Goal: Task Accomplishment & Management: Use online tool/utility

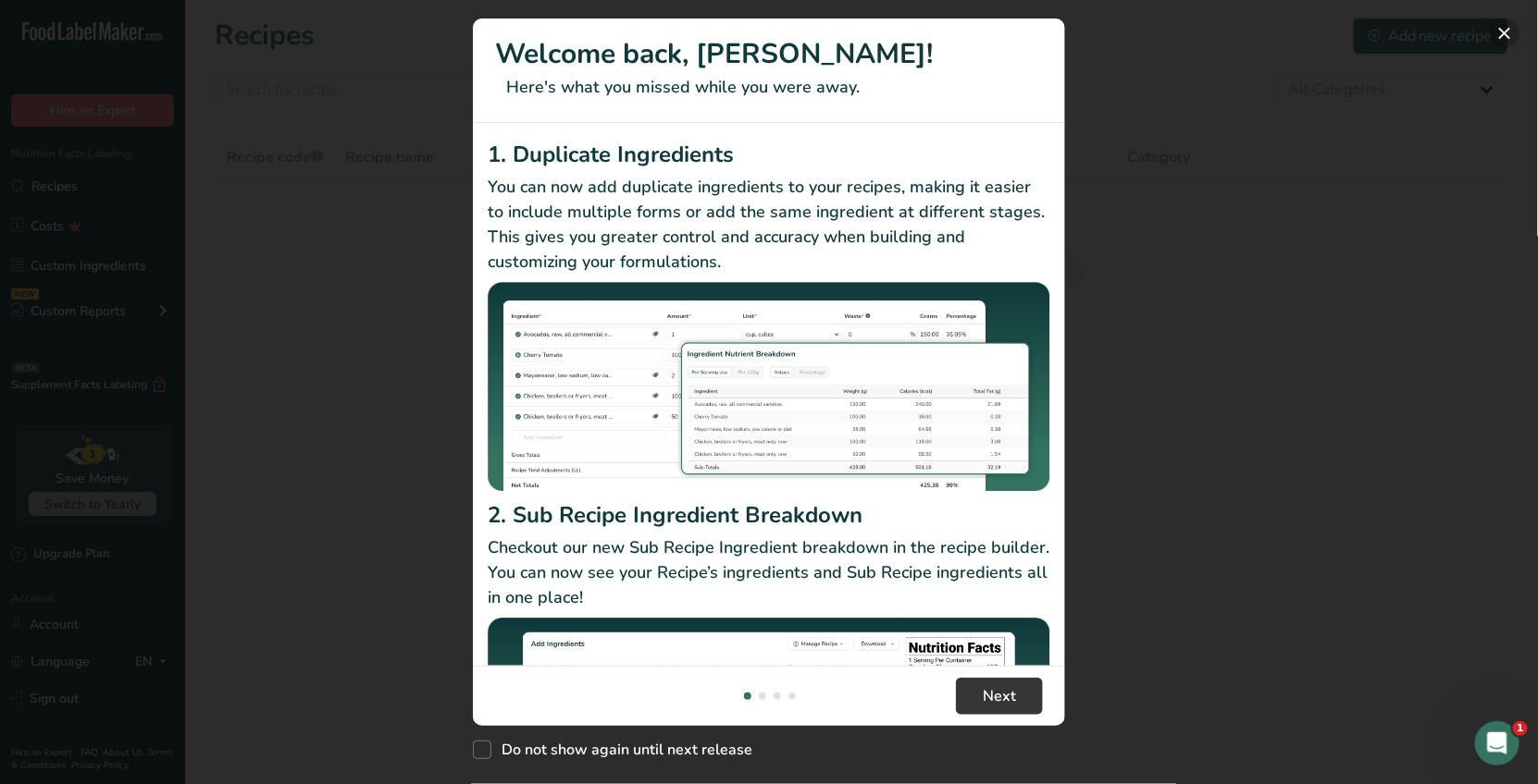
click at [1497, 31] on button "New Features" at bounding box center [1504, 32] width 30 height 30
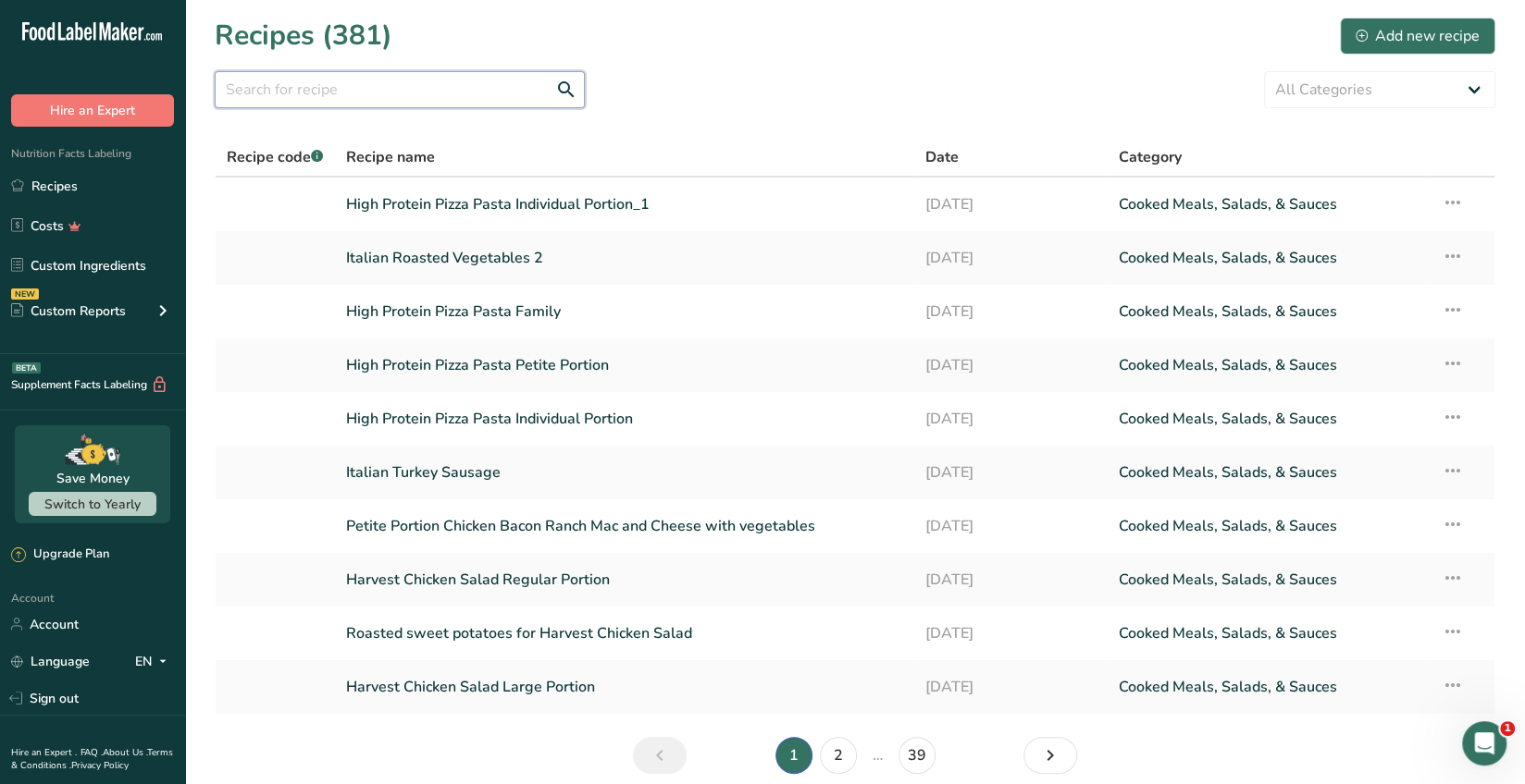
drag, startPoint x: 265, startPoint y: 79, endPoint x: 254, endPoint y: 76, distance: 11.4
click at [265, 78] on input "text" at bounding box center [400, 90] width 370 height 37
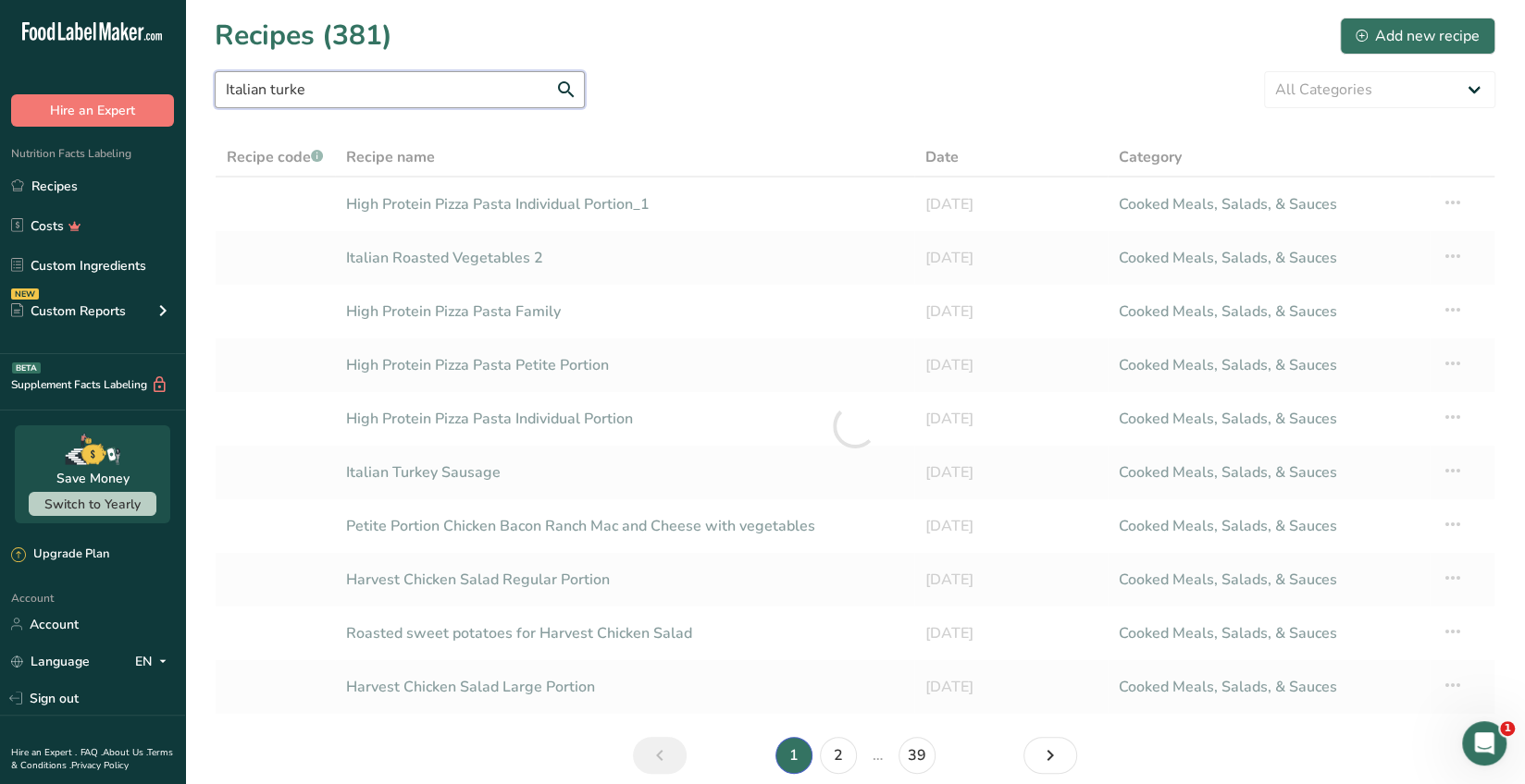
type input "Italian turkey"
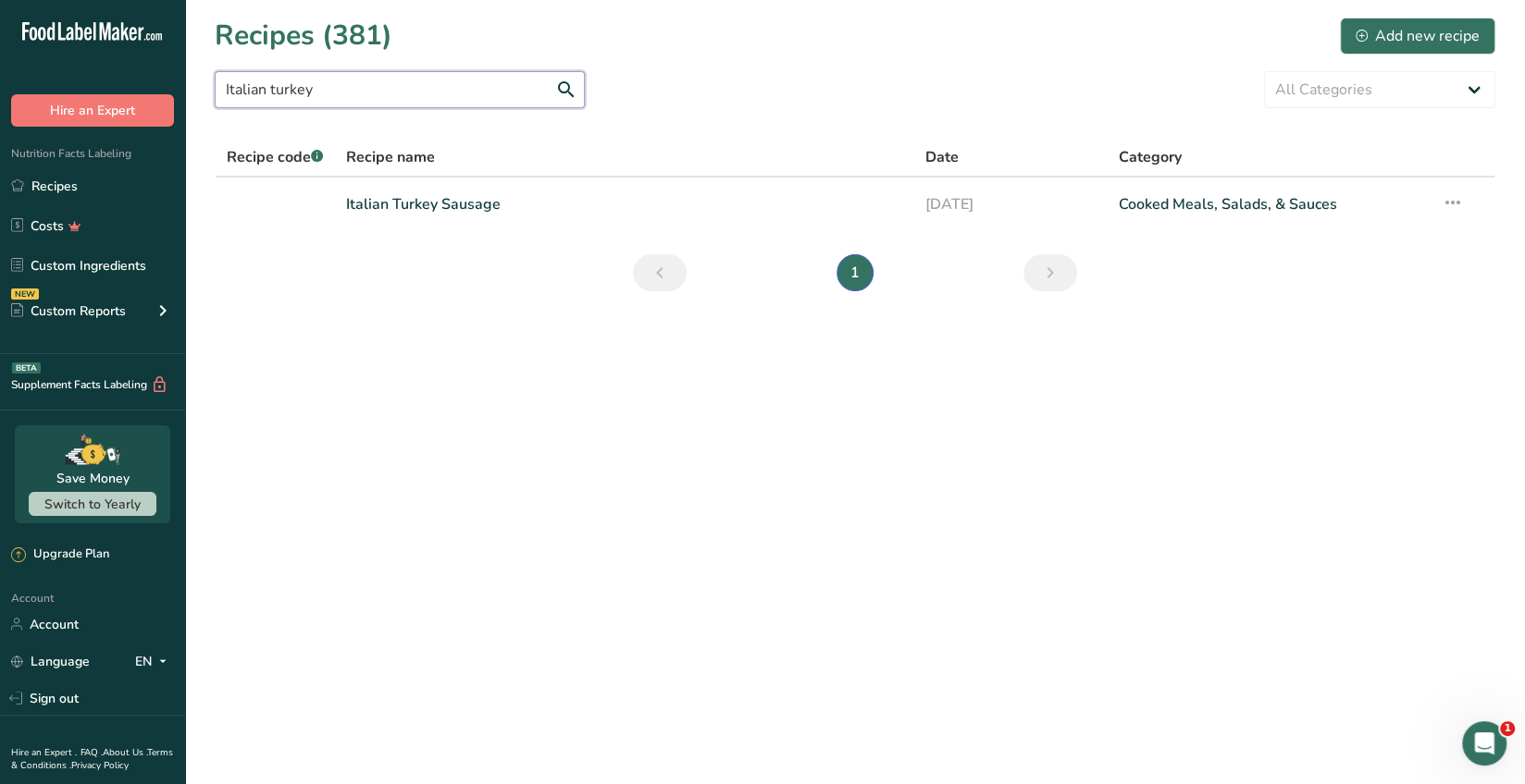
drag, startPoint x: 323, startPoint y: 91, endPoint x: -8, endPoint y: 16, distance: 339.4
click at [0, 16] on html ".a-20{fill:#fff;} Hire an Expert Nutrition Facts Labeling Recipes Costs Custom …" at bounding box center [762, 392] width 1525 height 784
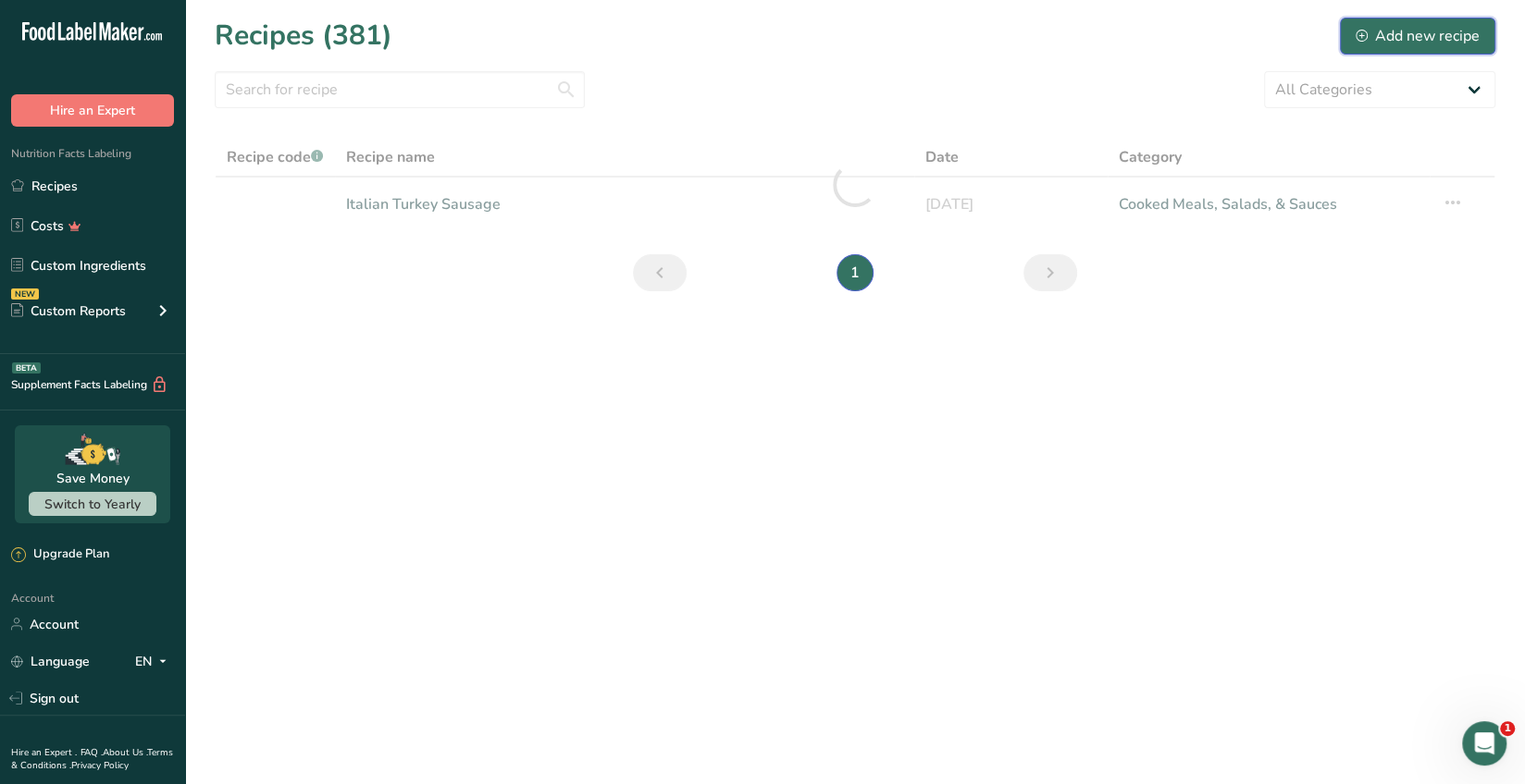
click at [1421, 37] on div "Add new recipe" at bounding box center [1418, 35] width 124 height 22
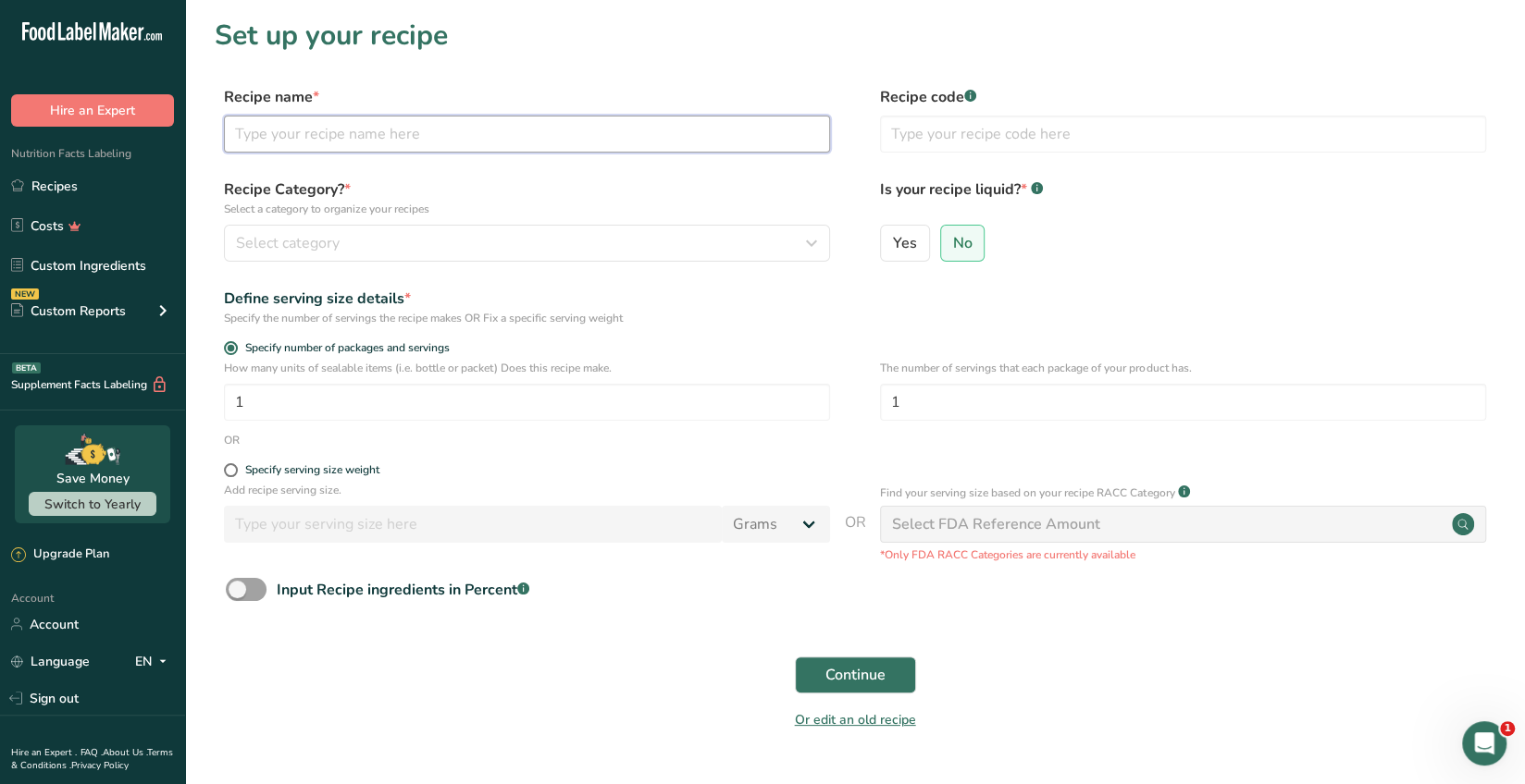
click at [299, 138] on input "text" at bounding box center [527, 134] width 606 height 37
type input "Italian Turkey Sausage"
click at [261, 403] on input "1" at bounding box center [527, 402] width 606 height 37
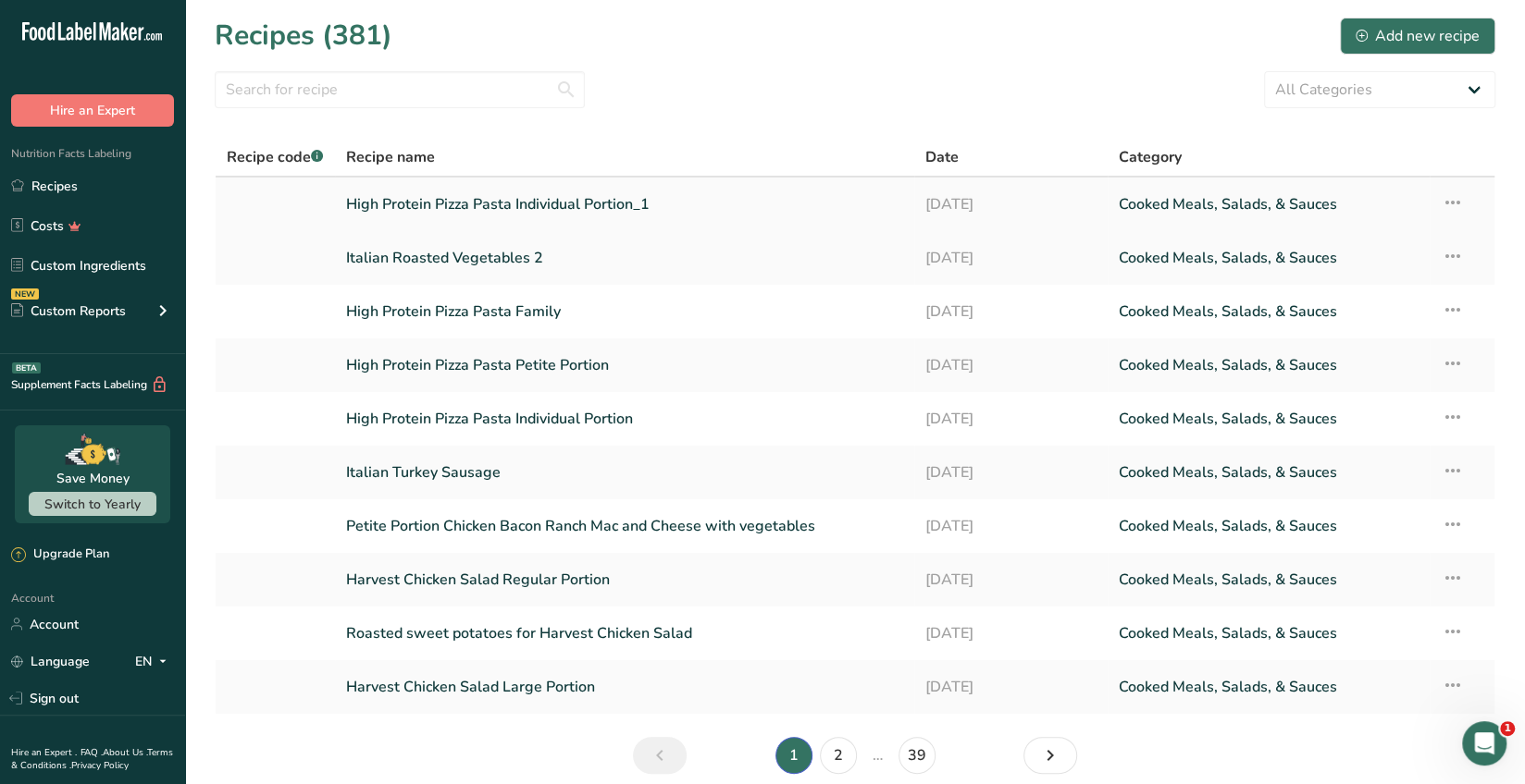
click at [570, 207] on link "High Protein Pizza Pasta Individual Portion_1" at bounding box center [625, 204] width 558 height 39
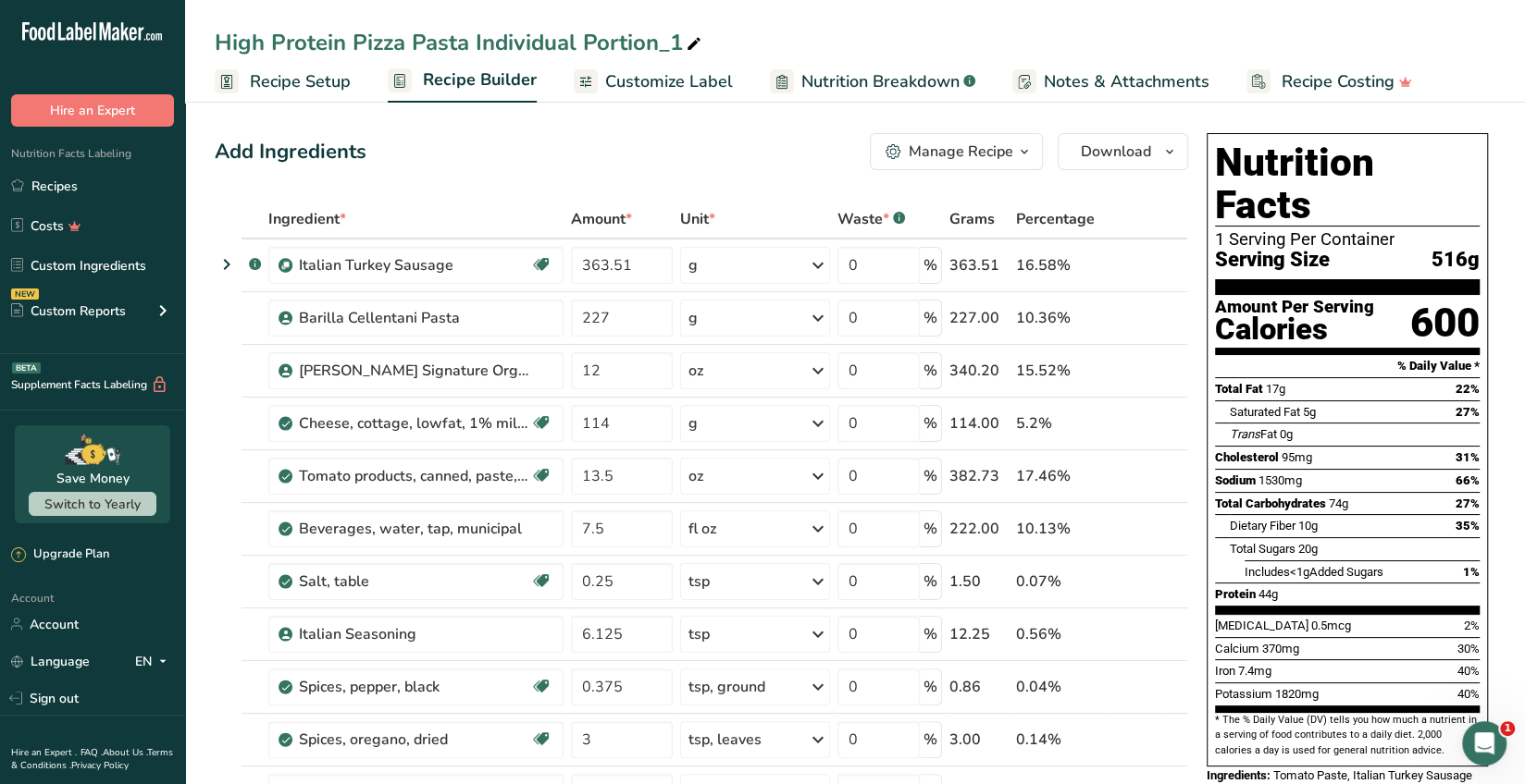
click at [311, 84] on span "Recipe Setup" at bounding box center [301, 82] width 101 height 25
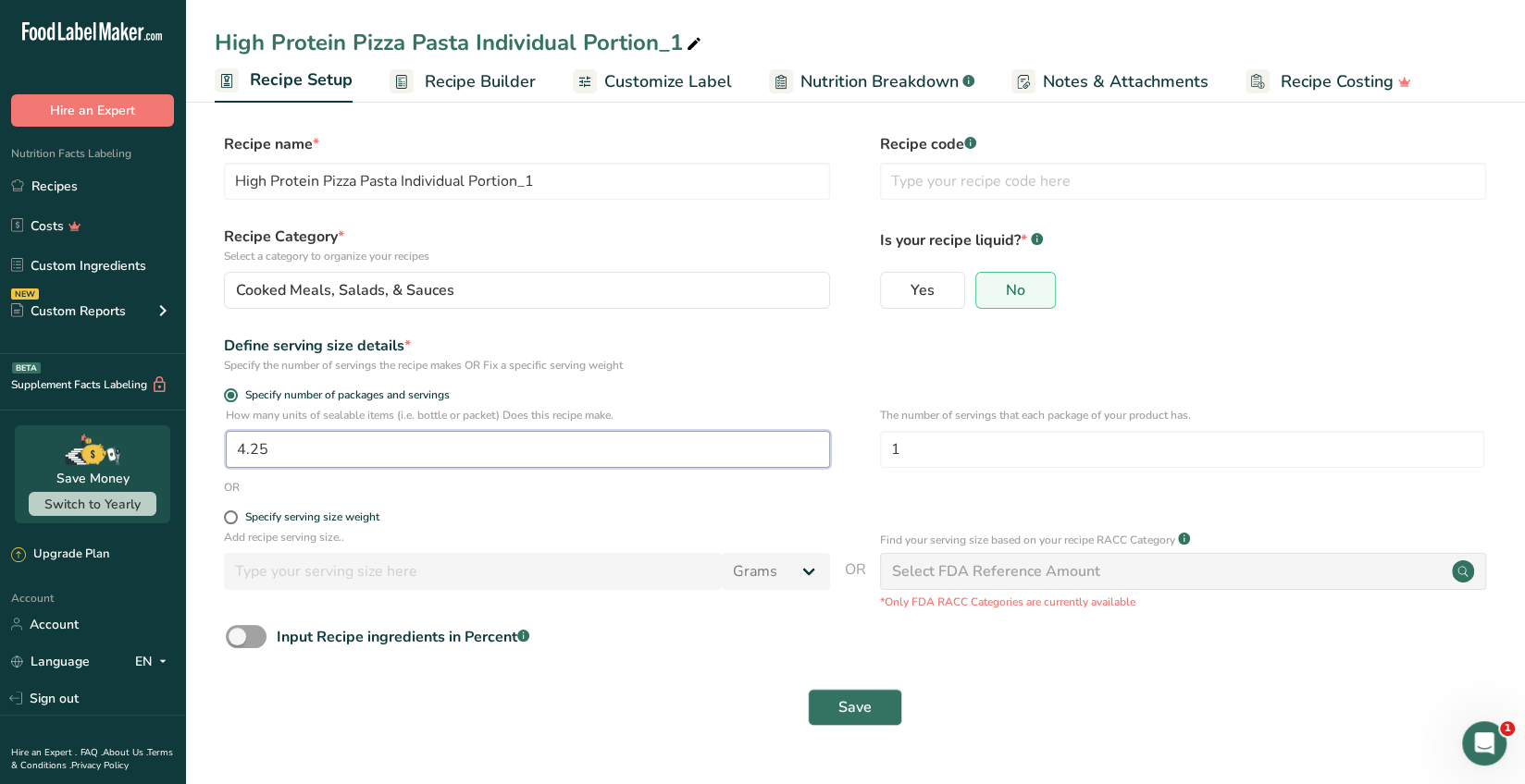
click at [282, 446] on input "4.25" at bounding box center [528, 449] width 604 height 37
type input "4"
click at [869, 712] on span "Save" at bounding box center [855, 707] width 33 height 22
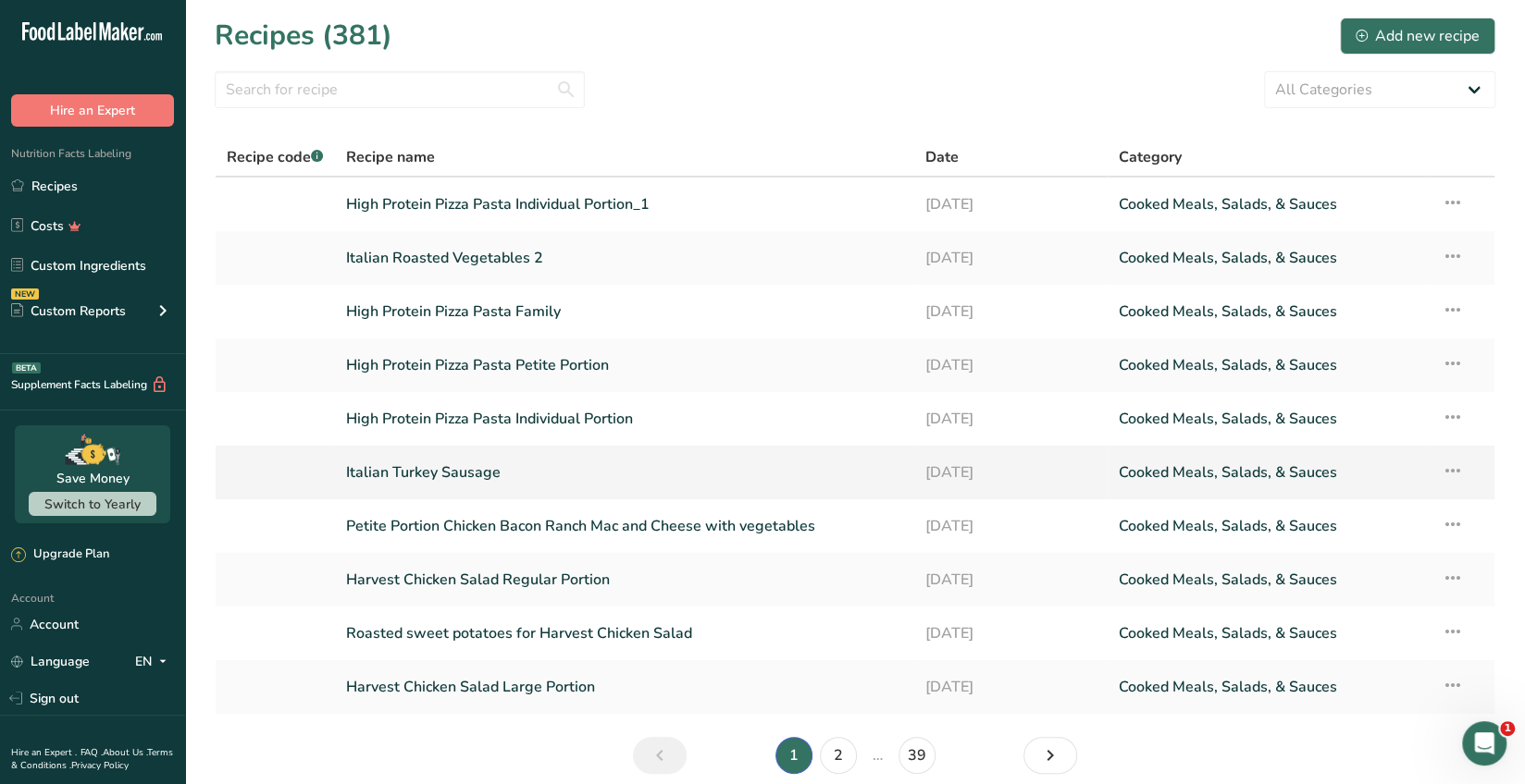
click at [487, 468] on link "Italian Turkey Sausage" at bounding box center [625, 472] width 558 height 39
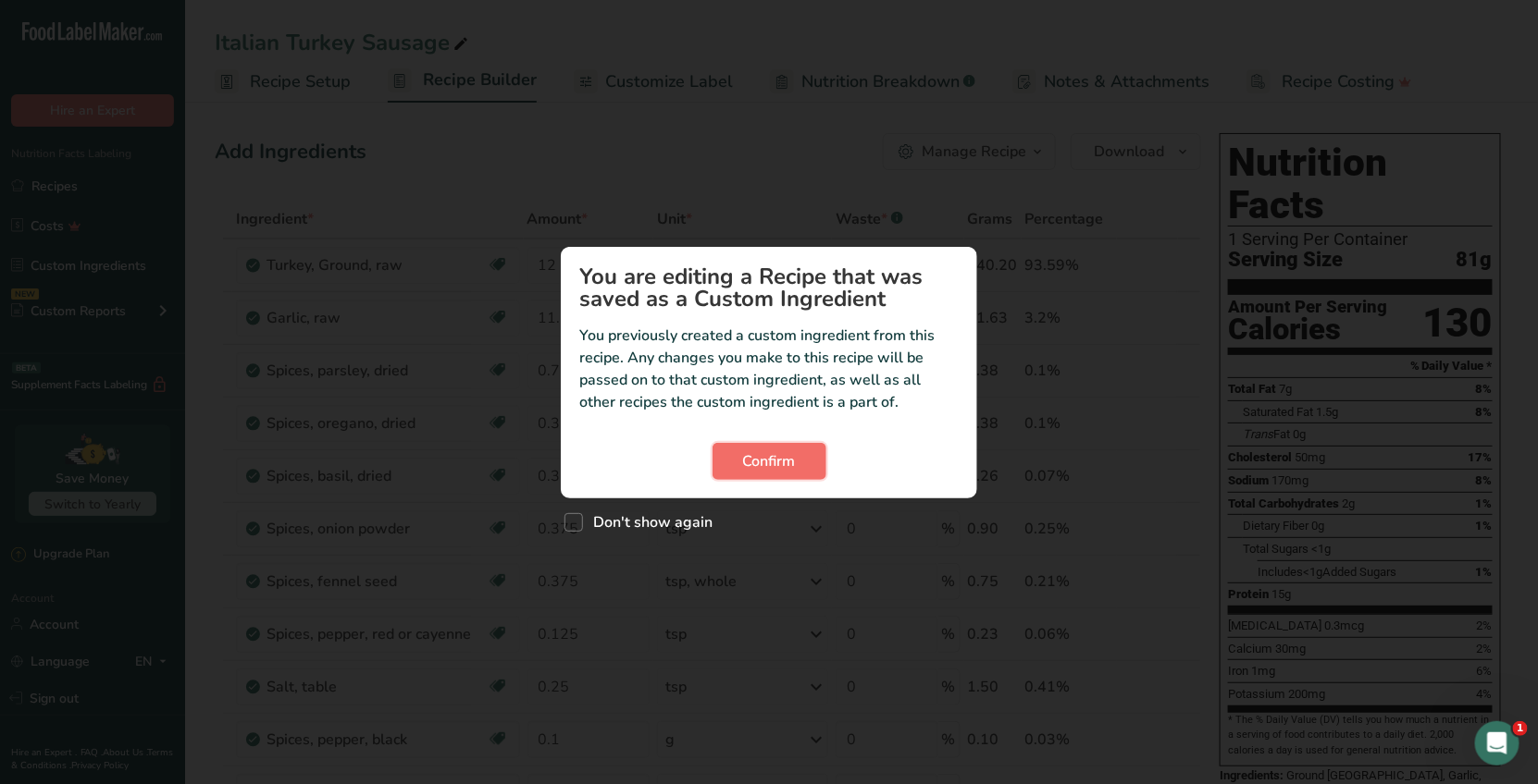
click at [777, 459] on span "Confirm" at bounding box center [769, 461] width 52 height 22
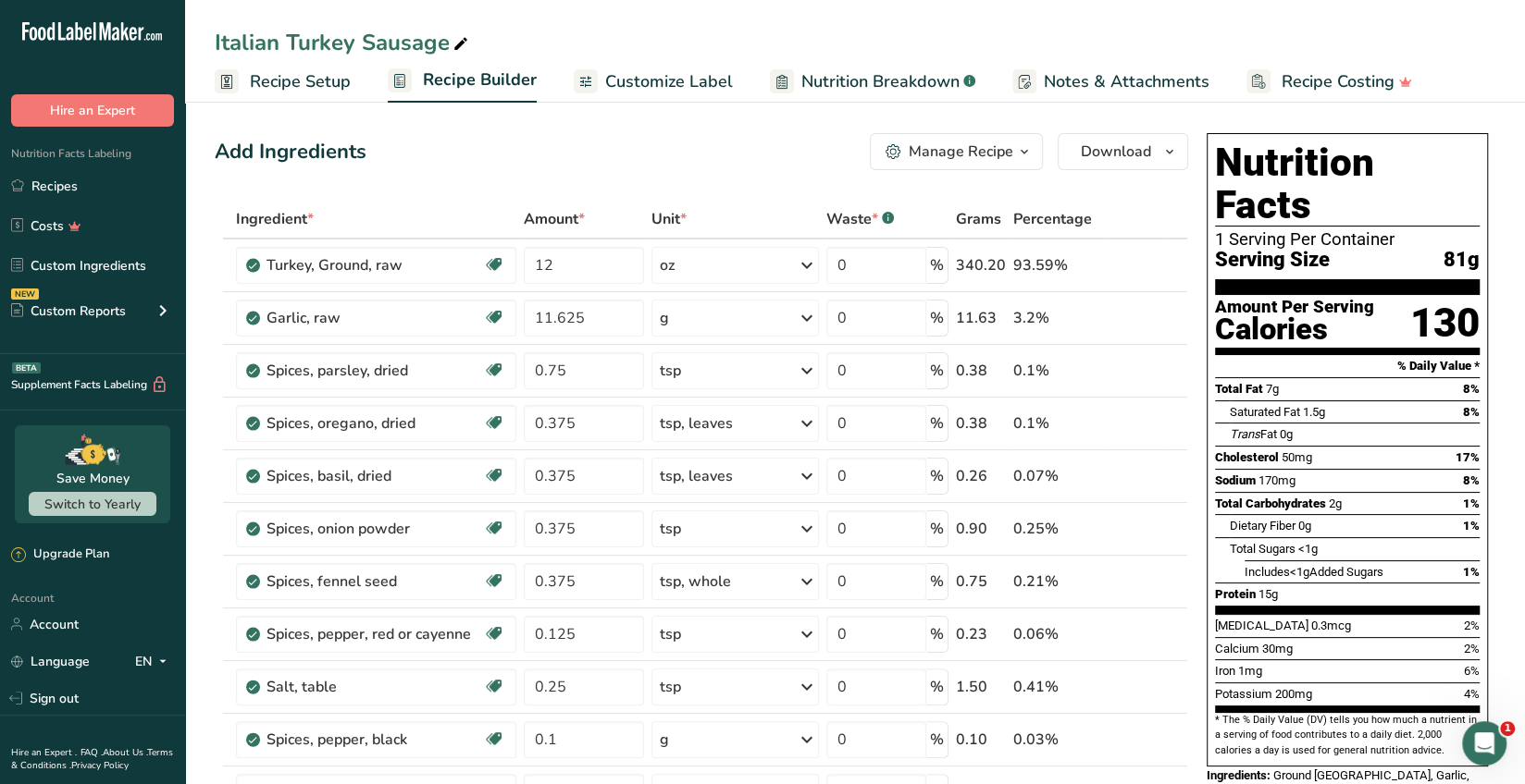
click at [294, 83] on span "Recipe Setup" at bounding box center [301, 82] width 101 height 25
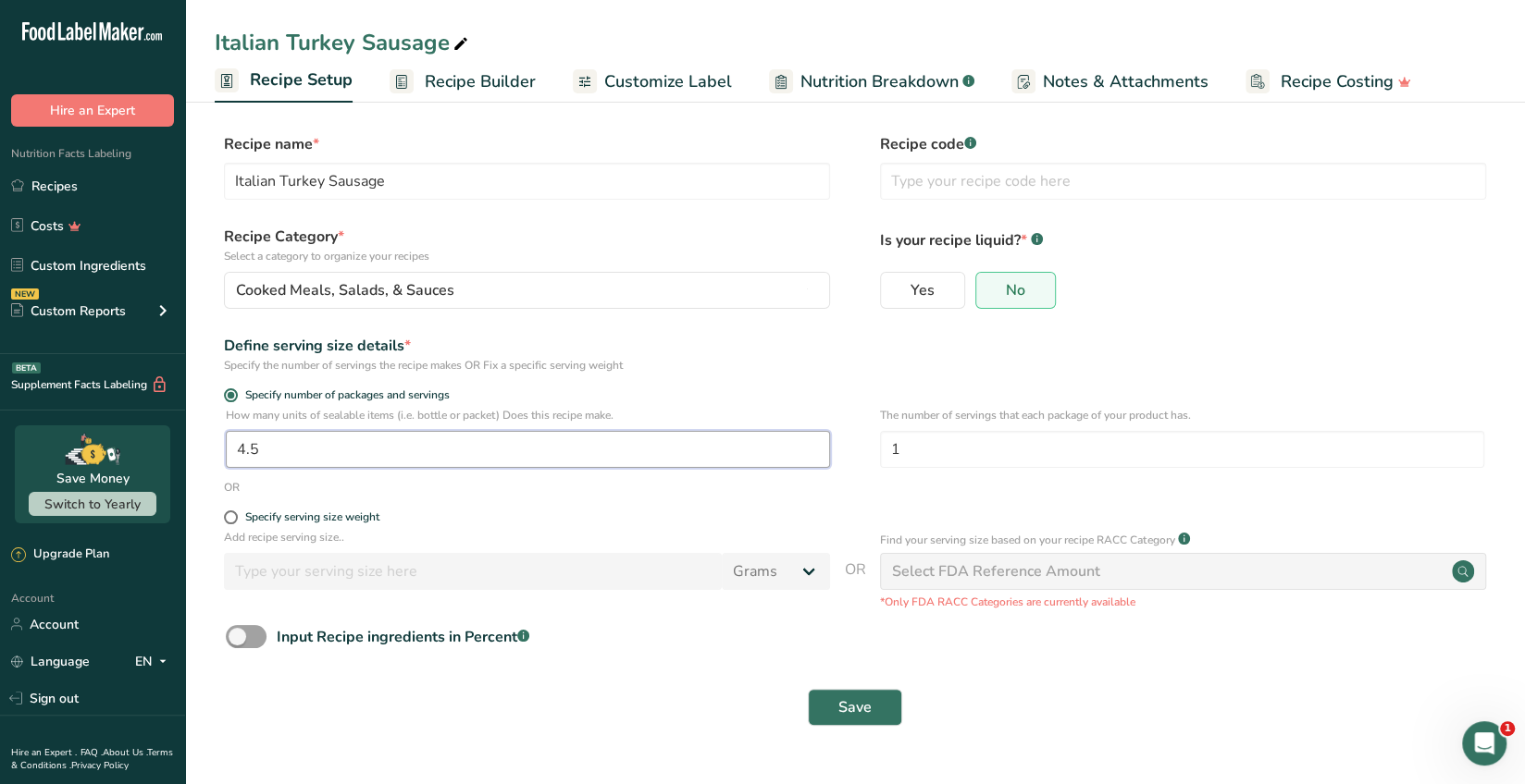
click at [269, 447] on input "4.5" at bounding box center [528, 449] width 604 height 37
type input "4"
click at [861, 721] on button "Save" at bounding box center [855, 708] width 94 height 37
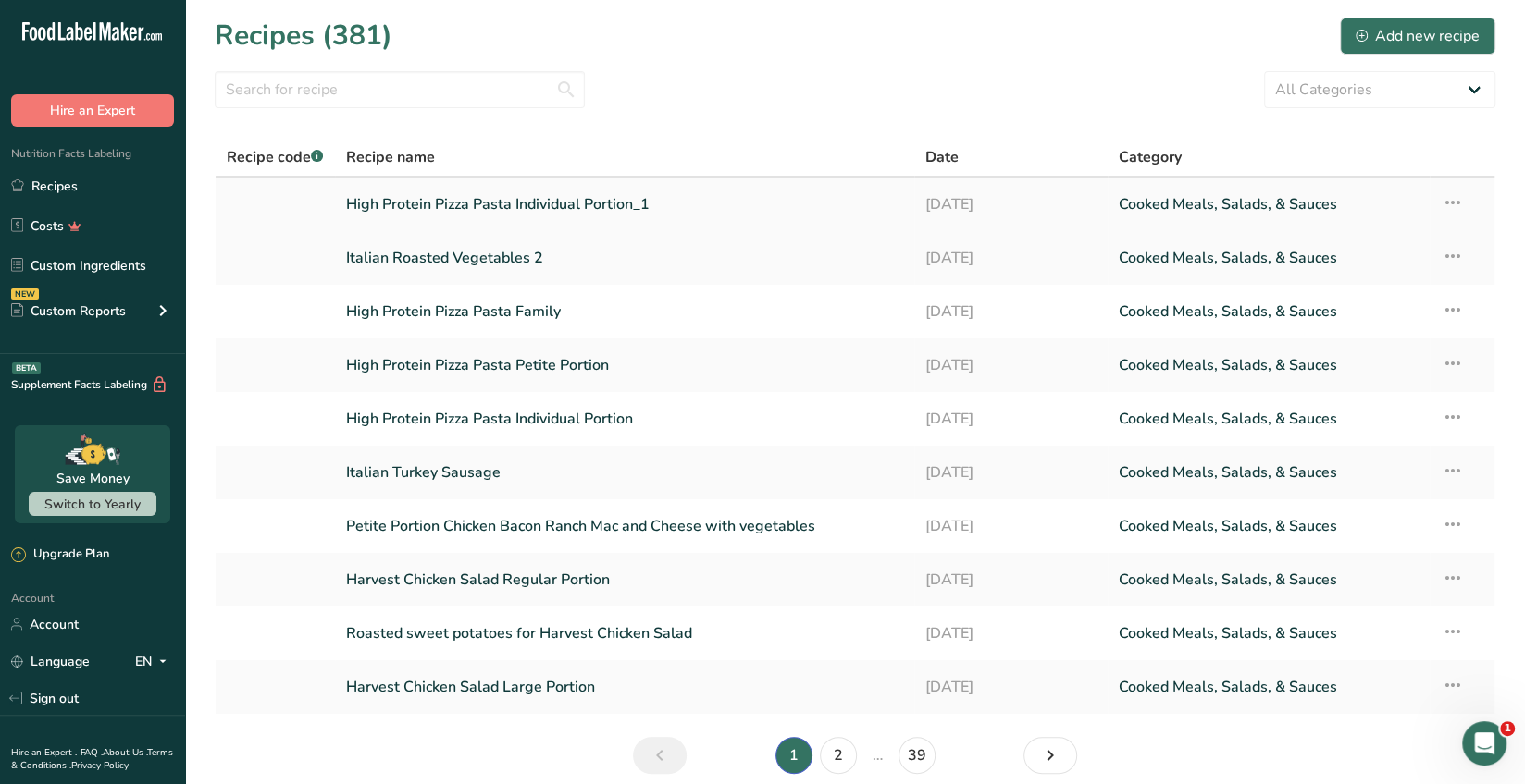
click at [616, 221] on link "High Protein Pizza Pasta Individual Portion_1" at bounding box center [625, 204] width 558 height 39
click at [456, 471] on link "Italian Turkey Sausage" at bounding box center [625, 472] width 558 height 39
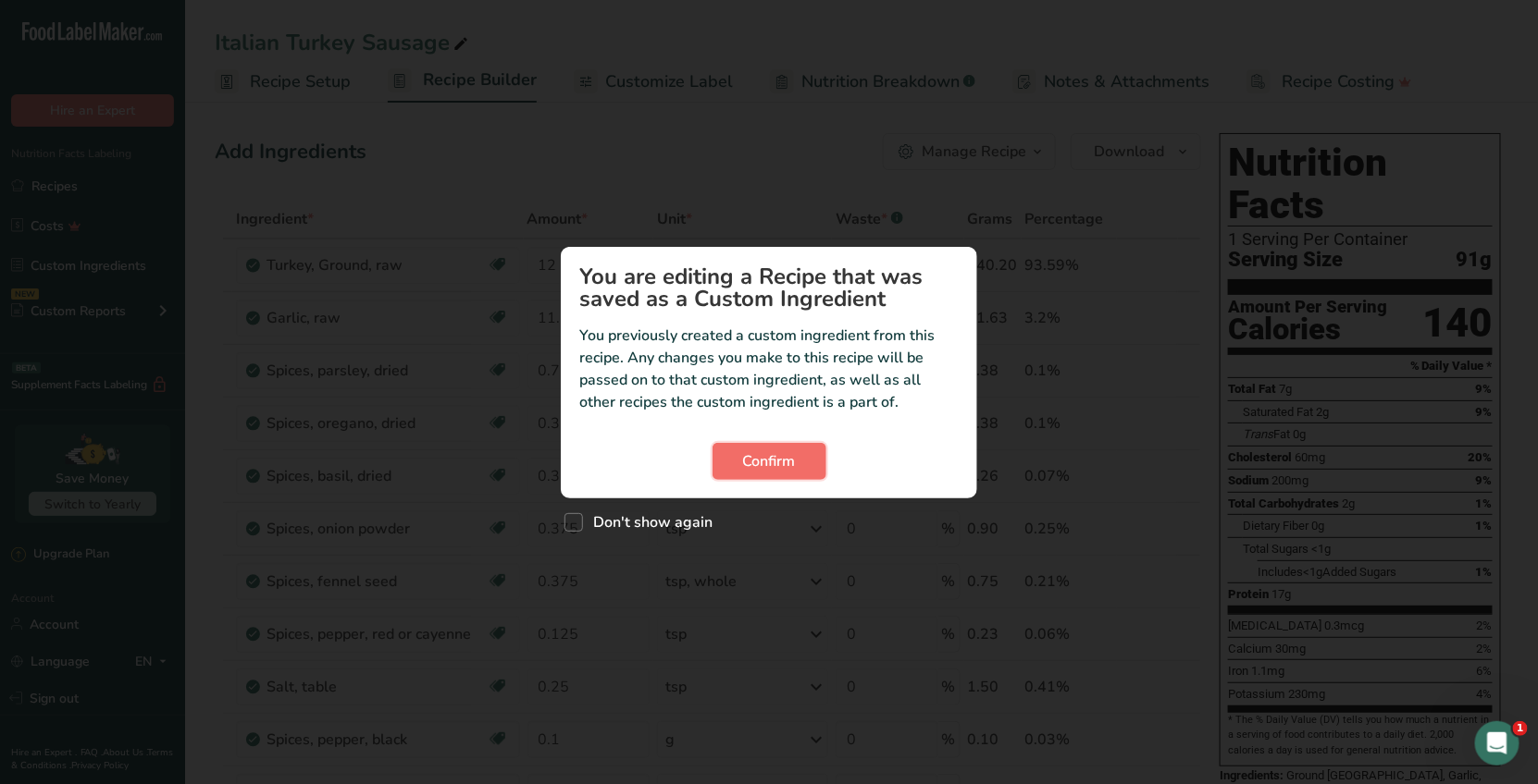
click at [777, 472] on button "Confirm" at bounding box center [769, 462] width 114 height 37
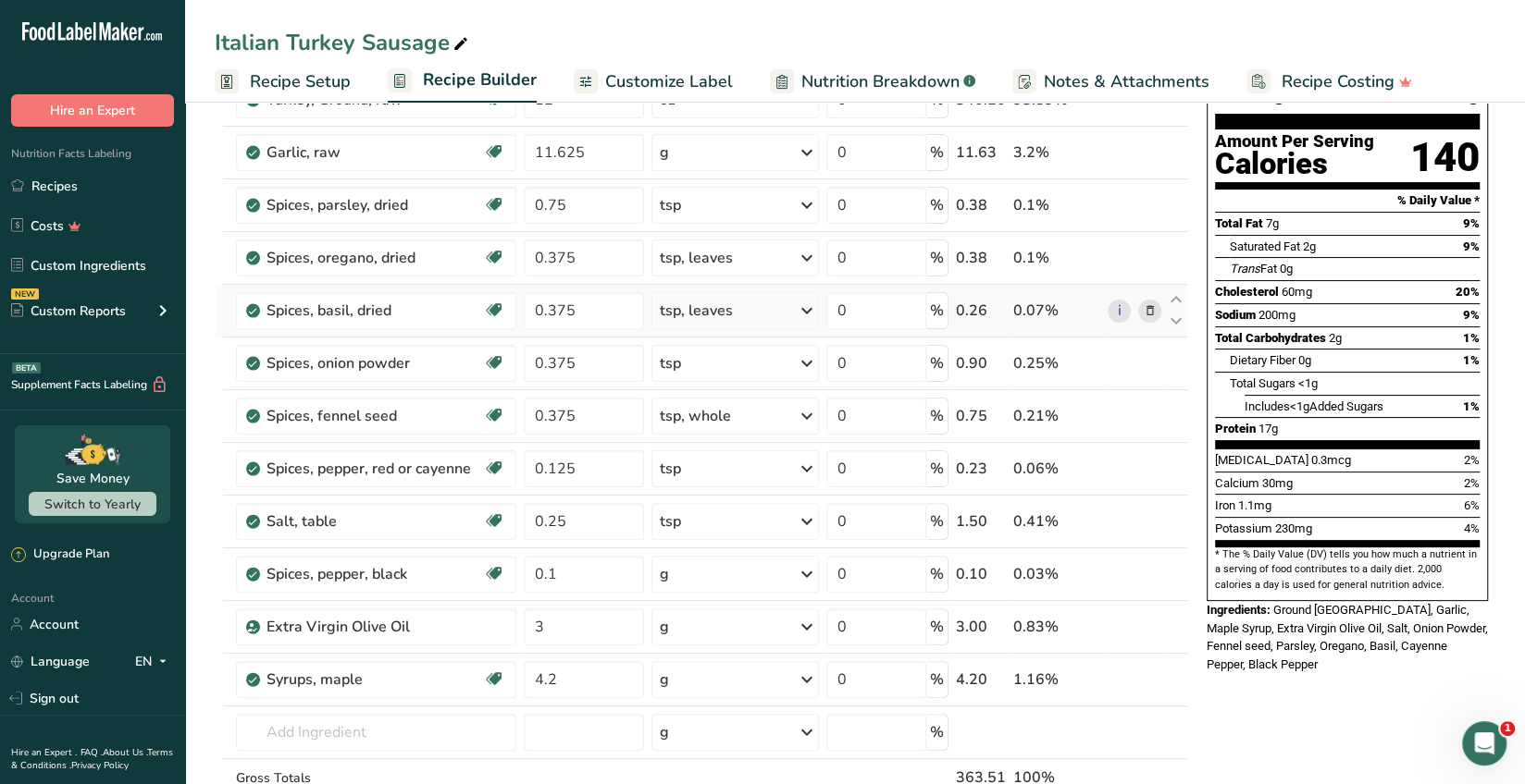
scroll to position [184, 0]
